Goal: Transaction & Acquisition: Obtain resource

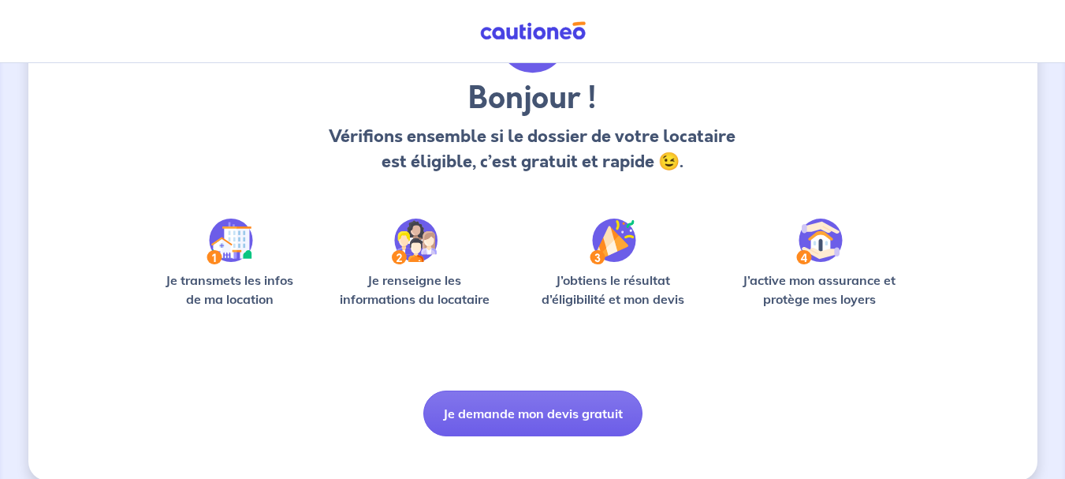
scroll to position [136, 0]
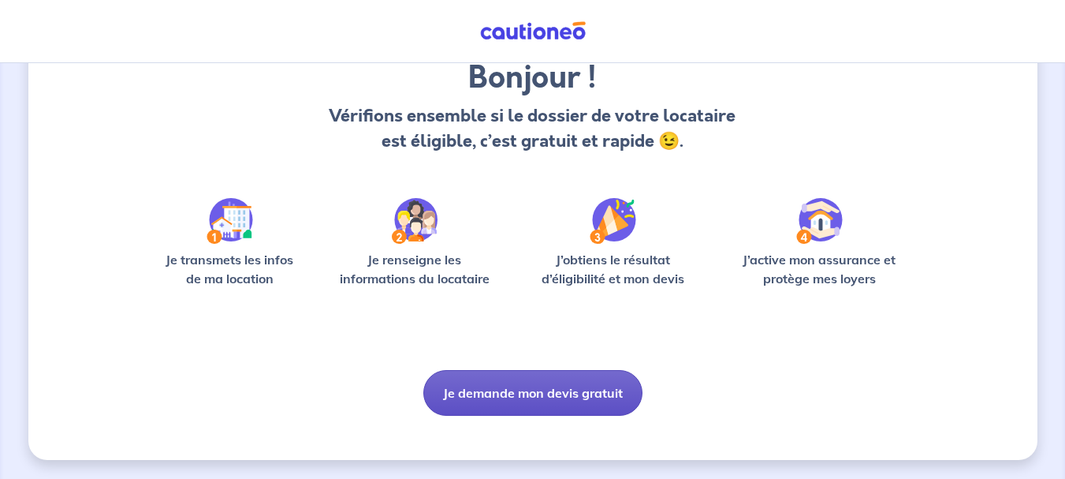
click at [554, 391] on button "Je demande mon devis gratuit" at bounding box center [532, 393] width 219 height 46
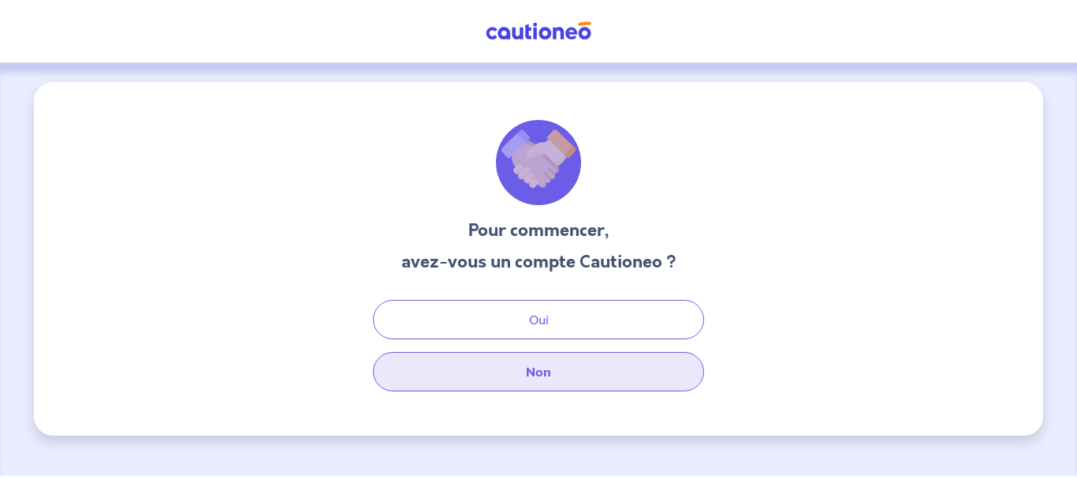
click at [547, 369] on button "Non" at bounding box center [538, 371] width 331 height 39
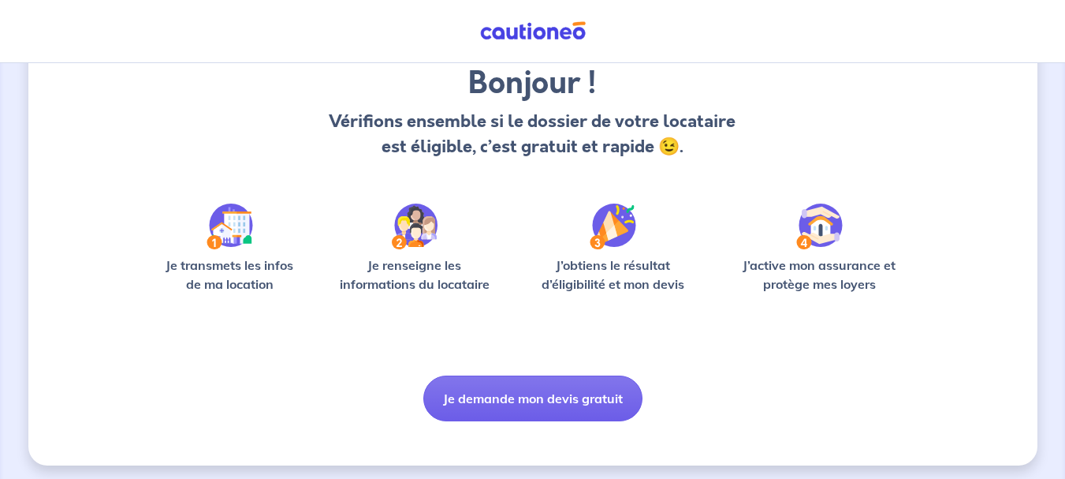
scroll to position [136, 0]
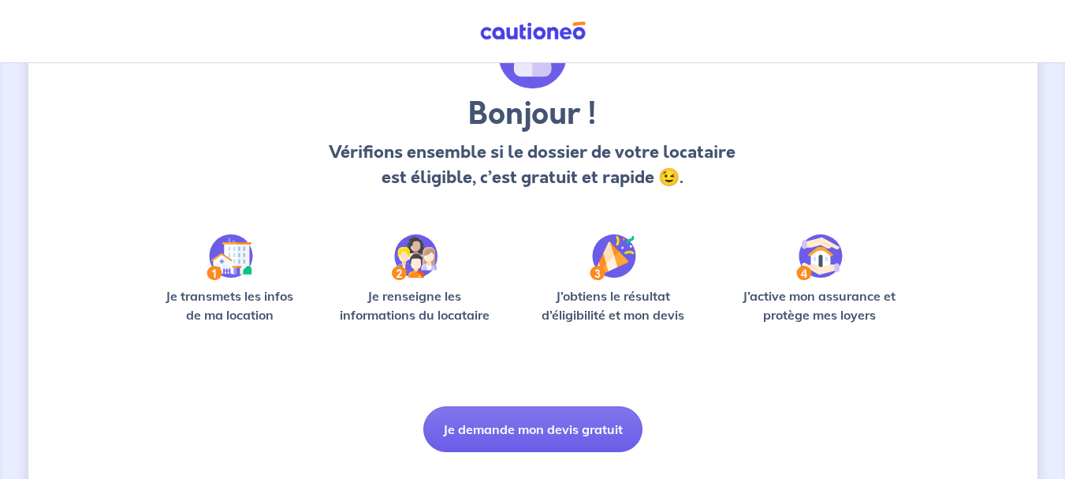
scroll to position [136, 0]
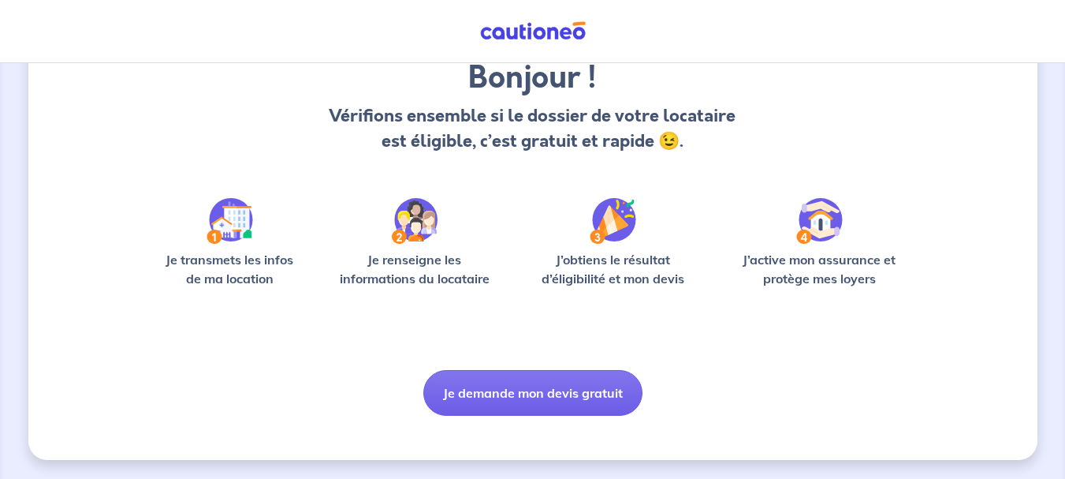
click at [143, 289] on div "Bonjour ! Vérifions ensemble si le dossier de votre locataire est éligible, c’e…" at bounding box center [532, 203] width 1009 height 514
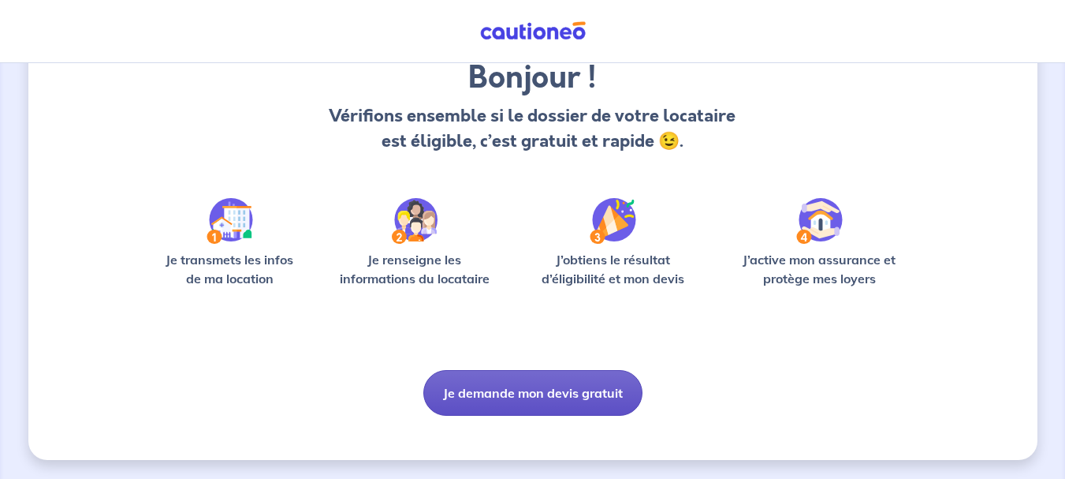
click at [522, 390] on button "Je demande mon devis gratuit" at bounding box center [532, 393] width 219 height 46
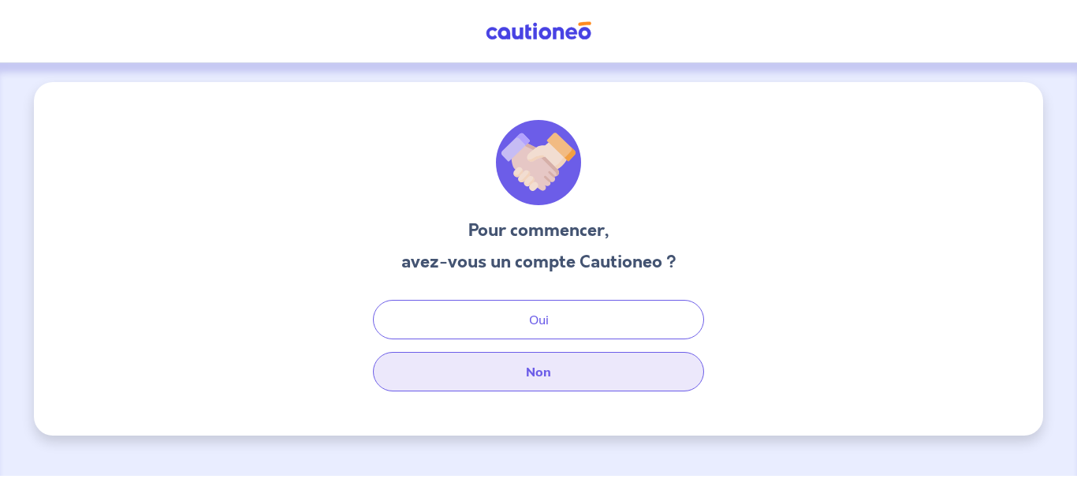
click at [537, 366] on button "Non" at bounding box center [538, 371] width 331 height 39
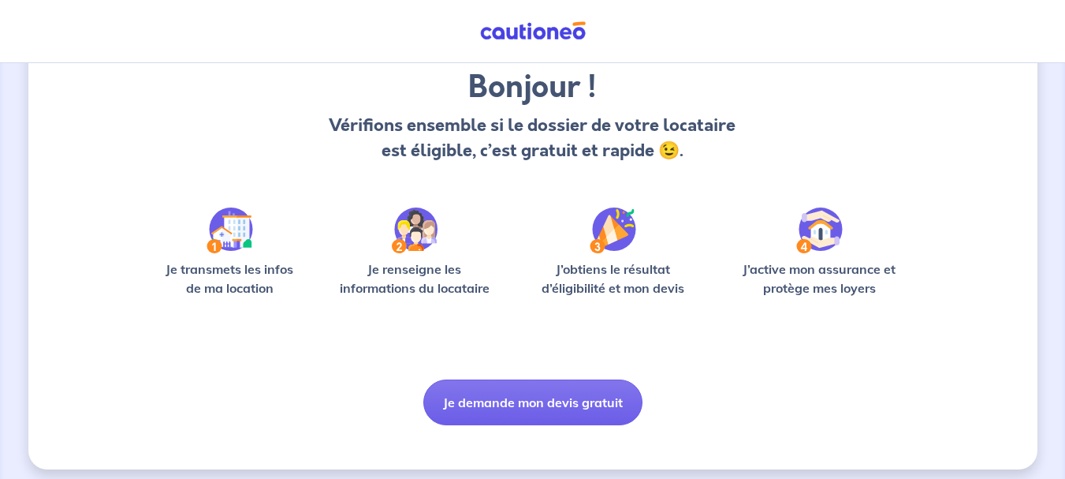
scroll to position [136, 0]
